Goal: Information Seeking & Learning: Learn about a topic

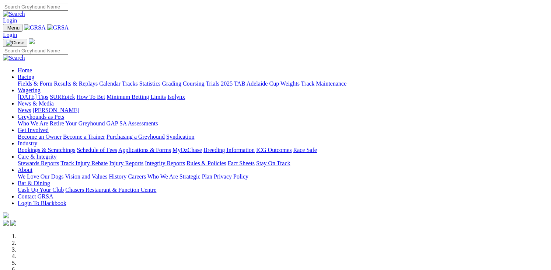
scroll to position [221, 0]
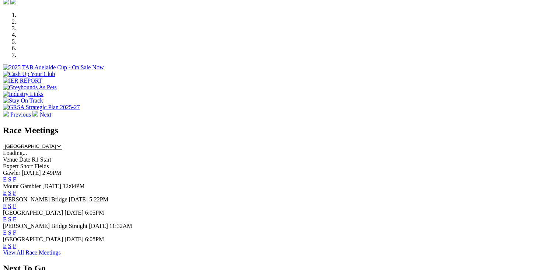
click at [16, 176] on link "F" at bounding box center [14, 179] width 3 height 6
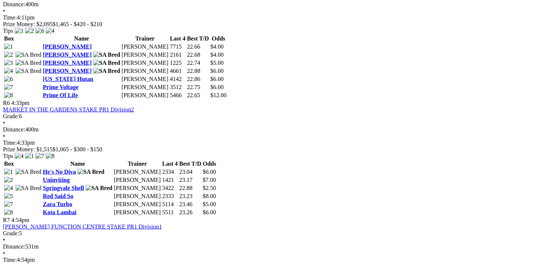
scroll to position [885, 0]
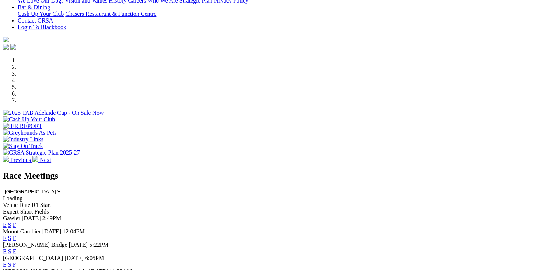
scroll to position [258, 0]
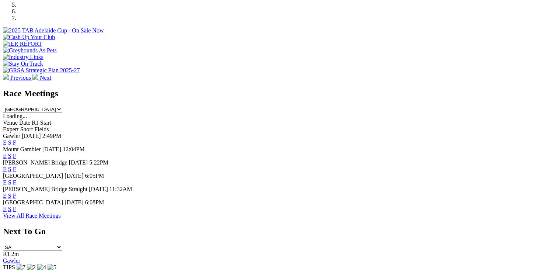
click at [16, 179] on link "F" at bounding box center [14, 182] width 3 height 6
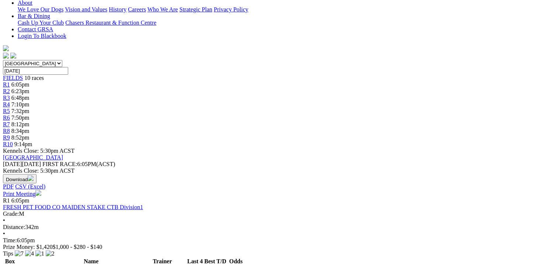
scroll to position [148, 0]
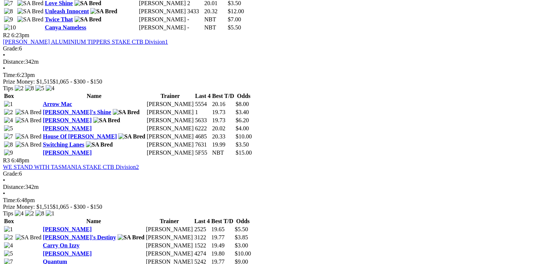
scroll to position [480, 0]
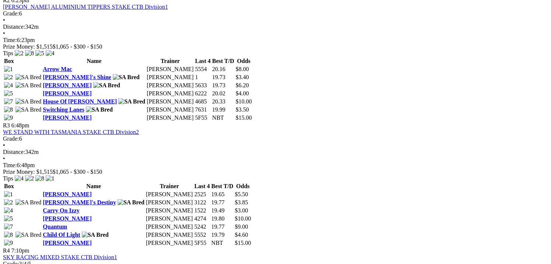
scroll to position [516, 0]
